Goal: Find specific page/section: Find specific page/section

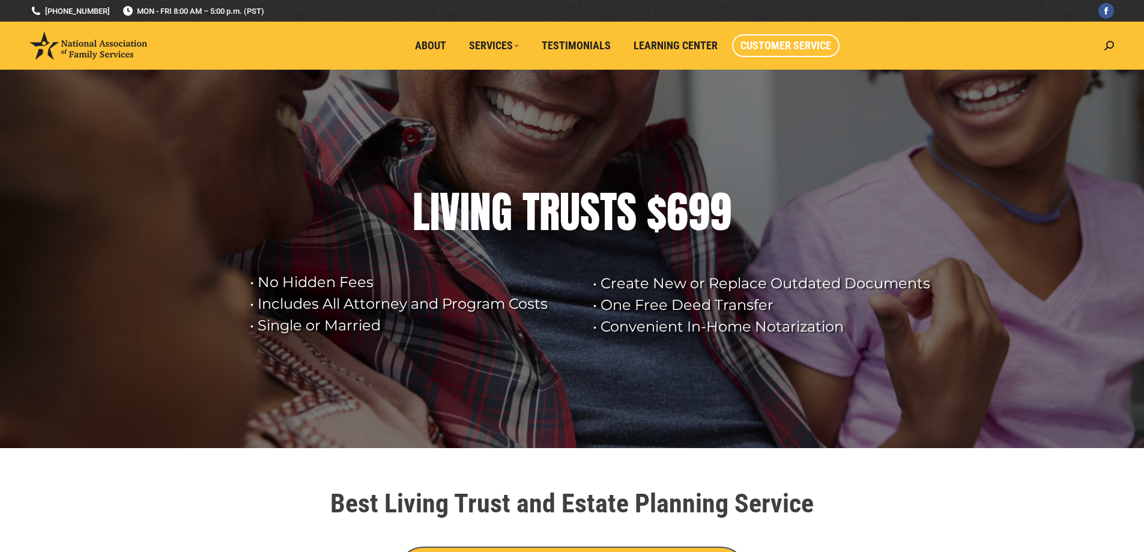
click at [819, 47] on span "Customer Service" at bounding box center [785, 45] width 91 height 13
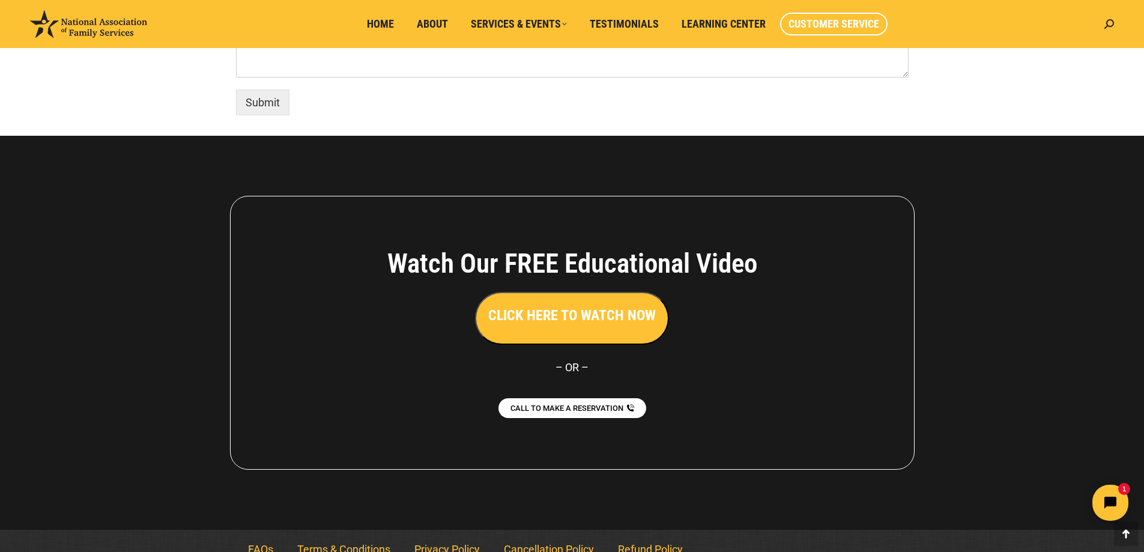
scroll to position [1012, 0]
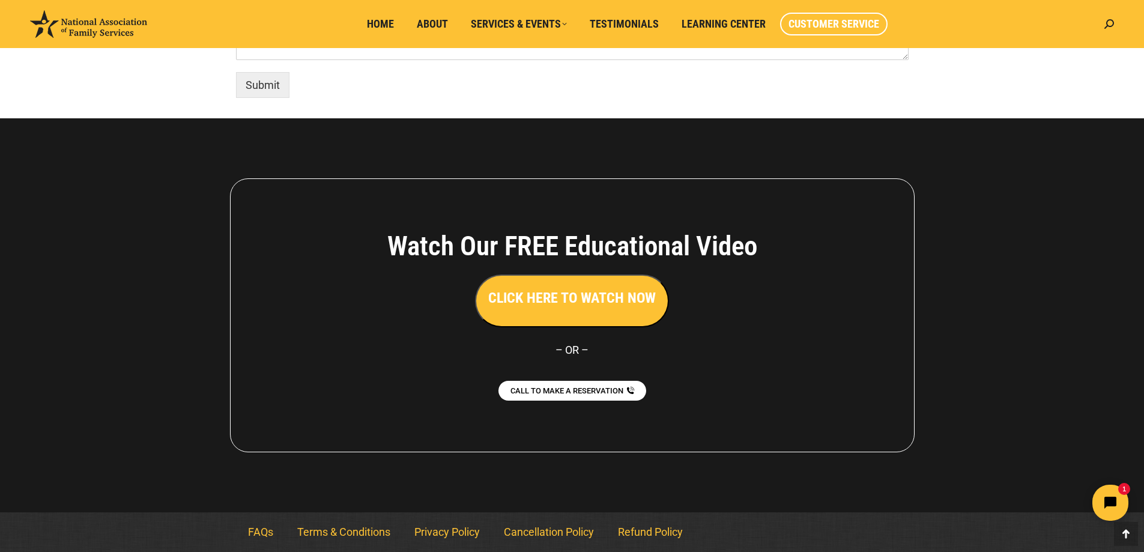
click at [577, 291] on h3 "CLICK HERE TO WATCH NOW" at bounding box center [571, 298] width 167 height 20
